Goal: Task Accomplishment & Management: Use online tool/utility

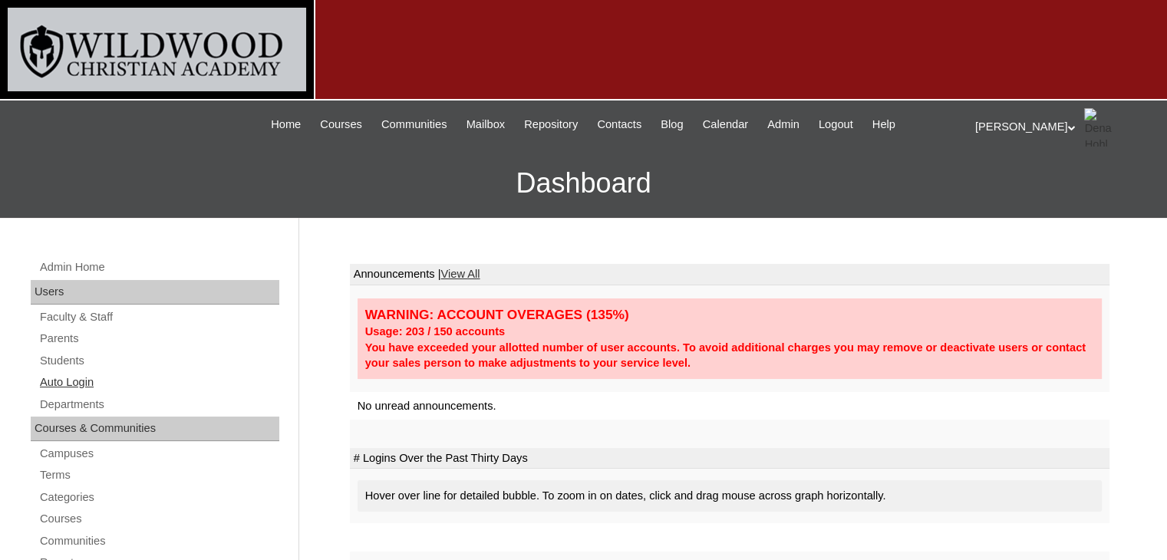
click at [62, 378] on link "Auto Login" at bounding box center [158, 382] width 241 height 19
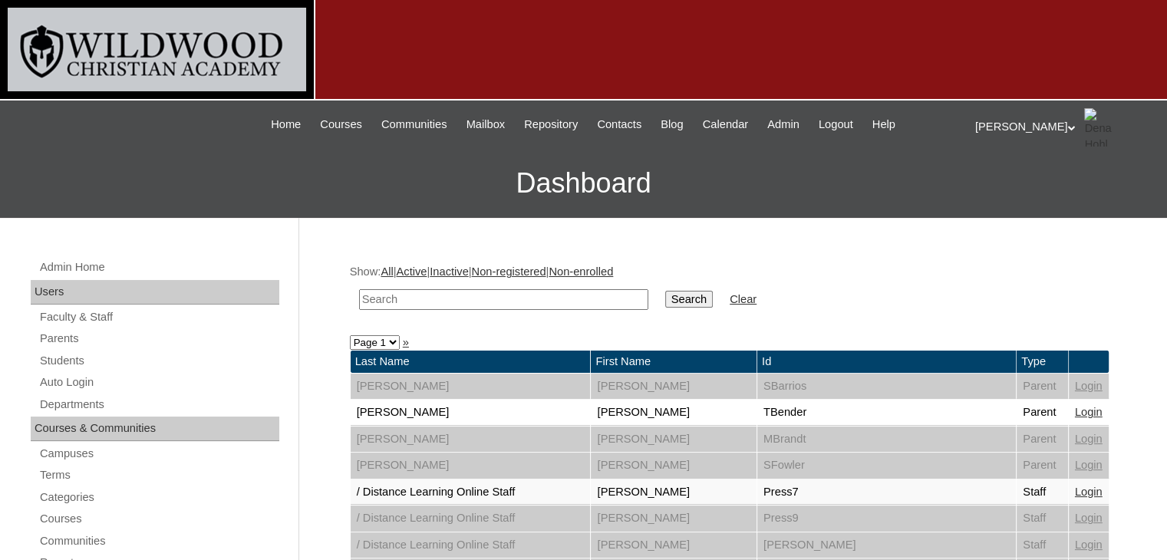
click at [421, 298] on input "text" at bounding box center [503, 299] width 289 height 21
type input "[PERSON_NAME]"
click at [665, 299] on input "Search" at bounding box center [689, 299] width 48 height 17
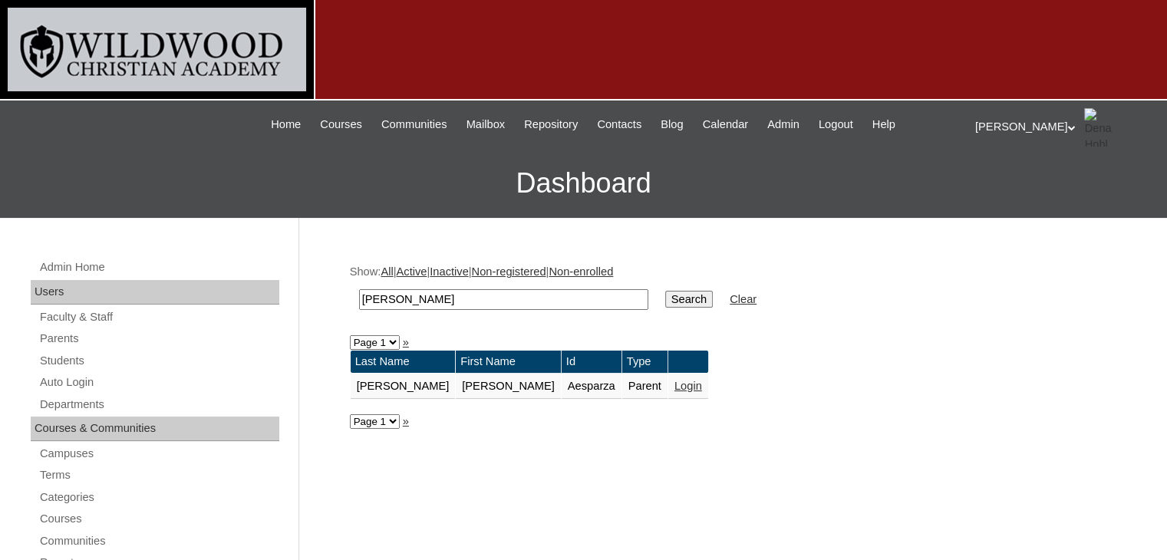
click at [675, 387] on link "Login" at bounding box center [689, 386] width 28 height 12
